Goal: Entertainment & Leisure: Consume media (video, audio)

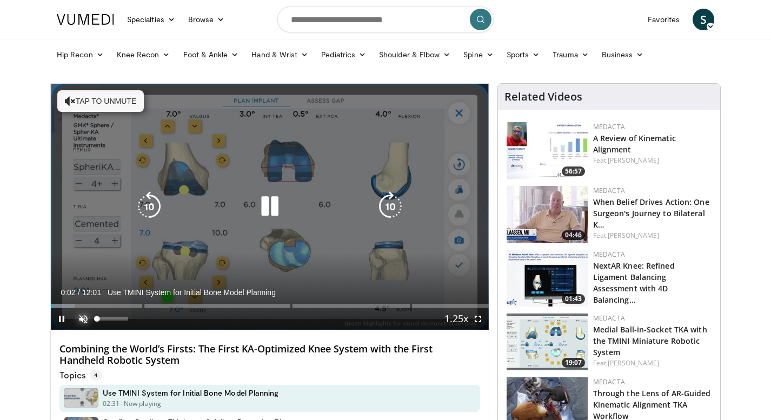
click at [85, 318] on span "Video Player" at bounding box center [83, 319] width 22 height 22
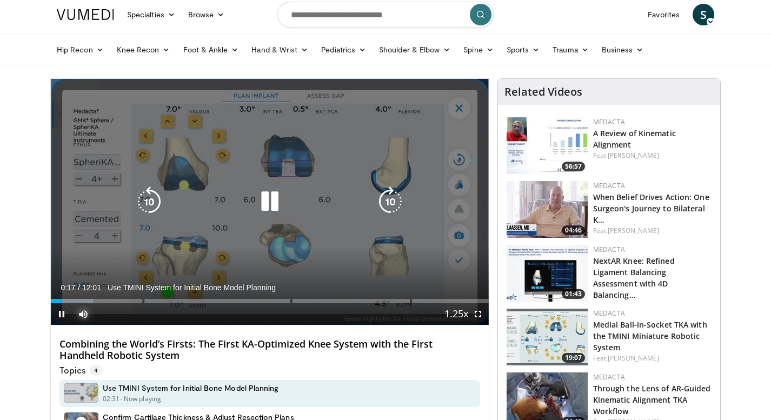
scroll to position [10, 0]
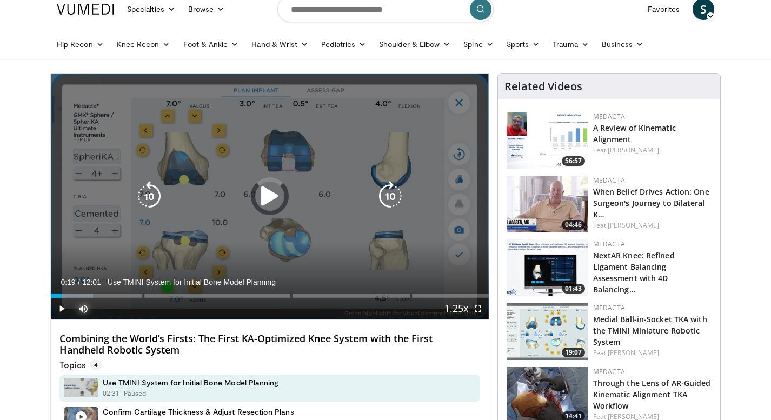
click at [88, 293] on div "Loaded : 9.61% 00:19 01:01" at bounding box center [270, 293] width 438 height 10
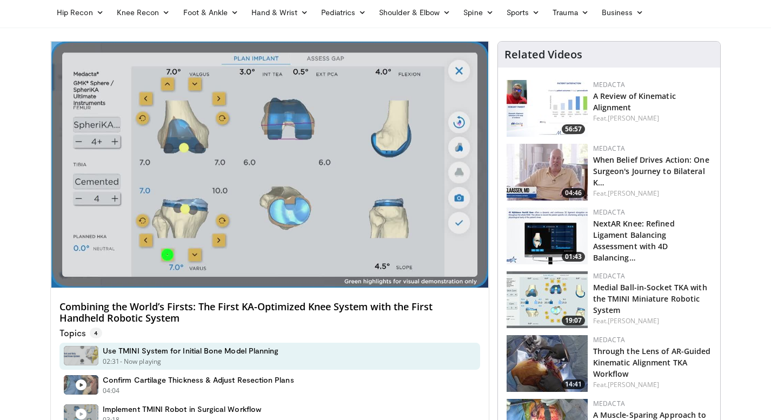
scroll to position [23, 0]
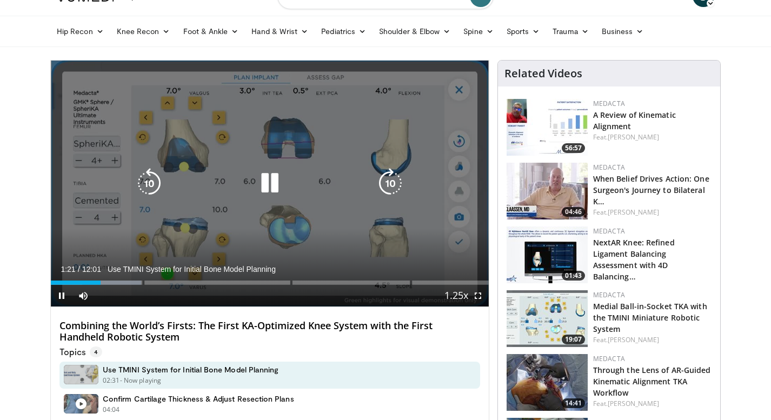
click at [270, 185] on icon "Video Player" at bounding box center [270, 183] width 30 height 30
